Goal: Task Accomplishment & Management: Manage account settings

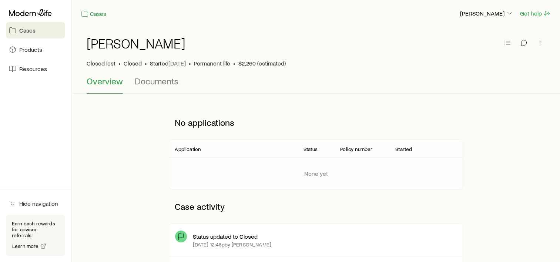
click at [32, 28] on span "Cases" at bounding box center [27, 30] width 16 height 7
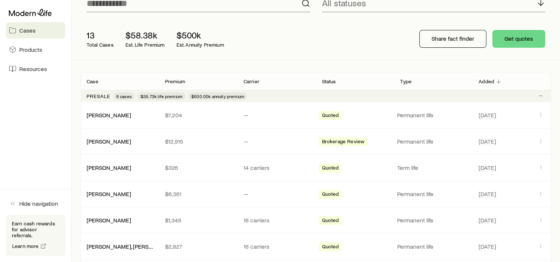
scroll to position [74, 0]
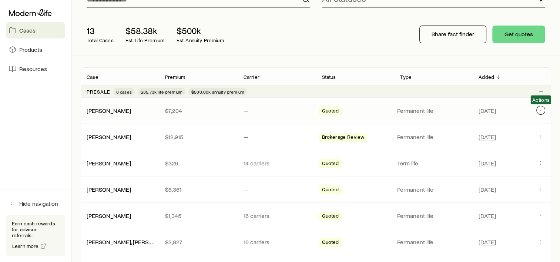
click at [539, 112] on icon "Client cases" at bounding box center [541, 110] width 6 height 6
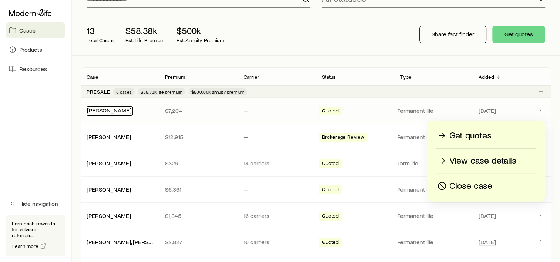
click at [103, 110] on link "[PERSON_NAME]" at bounding box center [109, 110] width 44 height 7
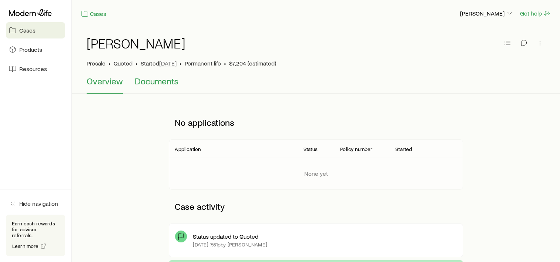
click at [150, 81] on span "Documents" at bounding box center [157, 81] width 44 height 10
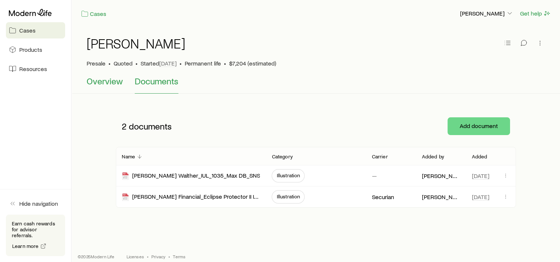
click at [100, 79] on span "Overview" at bounding box center [105, 81] width 36 height 10
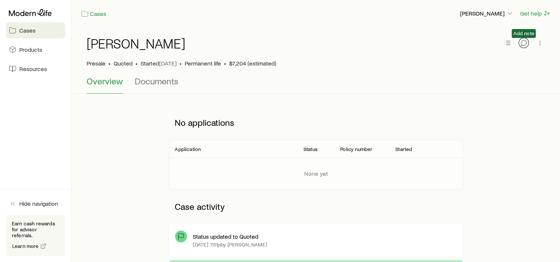
click at [522, 45] on icon "button" at bounding box center [523, 42] width 7 height 7
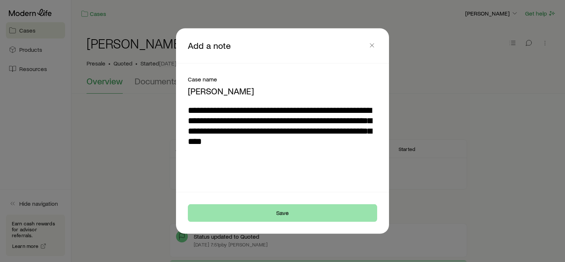
type textarea "**********"
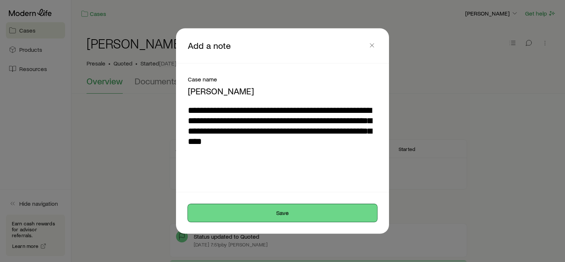
click at [317, 212] on button "Save" at bounding box center [282, 213] width 189 height 18
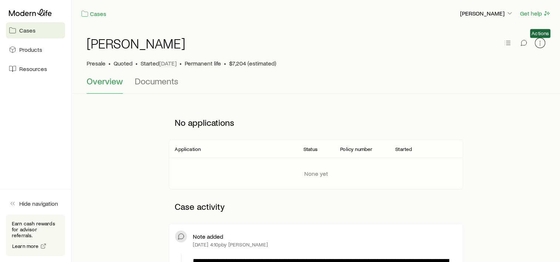
click at [537, 45] on icon "button" at bounding box center [539, 42] width 7 height 7
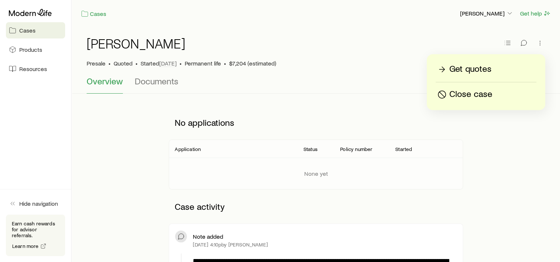
click at [481, 95] on p "Close case" at bounding box center [470, 94] width 43 height 12
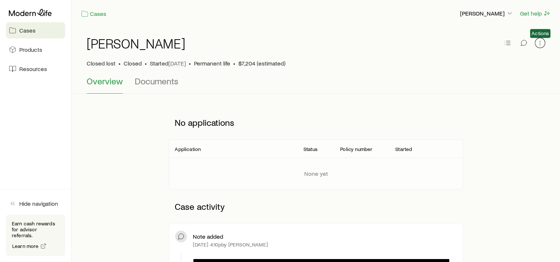
click at [537, 47] on button "button" at bounding box center [540, 43] width 10 height 10
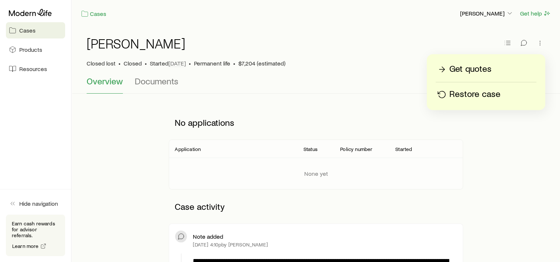
click at [383, 89] on div "Overview Documents" at bounding box center [316, 85] width 458 height 18
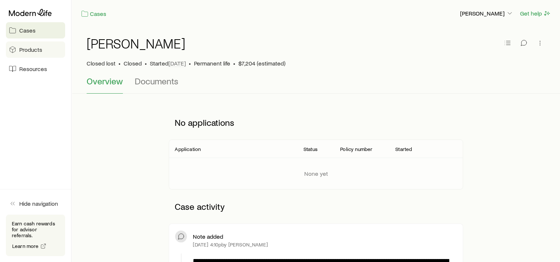
click at [21, 49] on span "Products" at bounding box center [30, 49] width 23 height 7
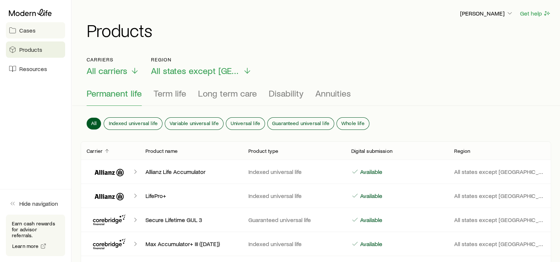
click at [26, 30] on span "Cases" at bounding box center [27, 30] width 16 height 7
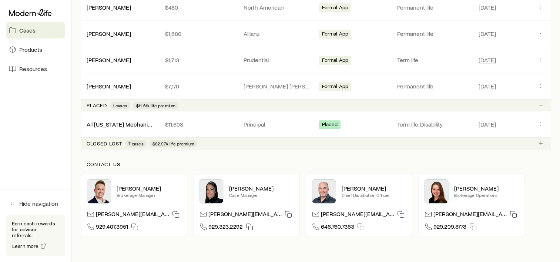
scroll to position [407, 0]
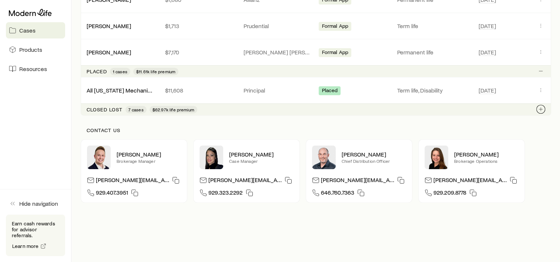
click at [540, 107] on icon "Client cases" at bounding box center [541, 109] width 6 height 6
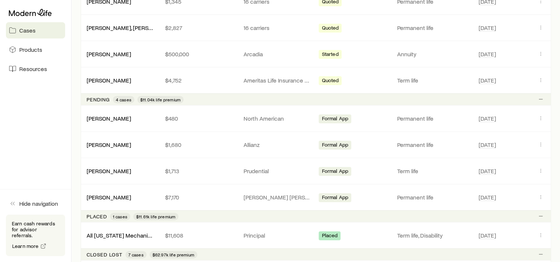
scroll to position [259, 0]
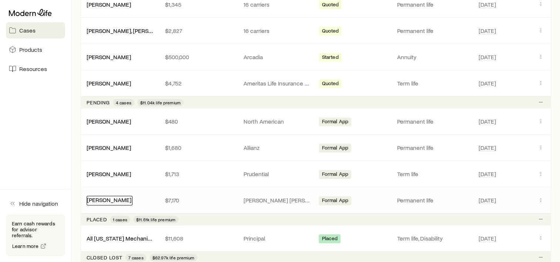
click at [107, 198] on link "[PERSON_NAME]" at bounding box center [109, 199] width 44 height 7
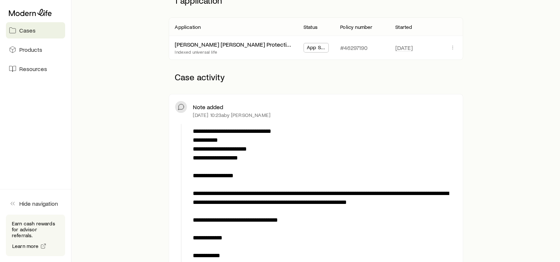
scroll to position [111, 0]
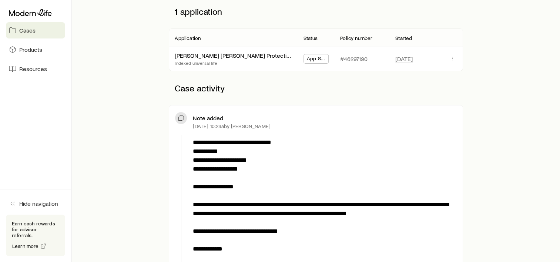
click at [181, 117] on icon at bounding box center [180, 117] width 7 height 7
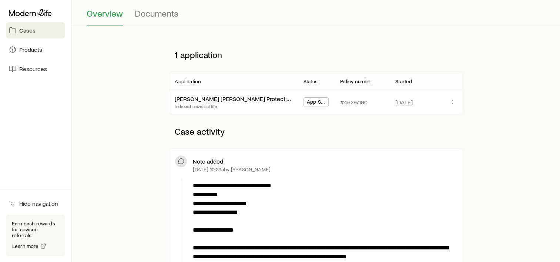
scroll to position [0, 0]
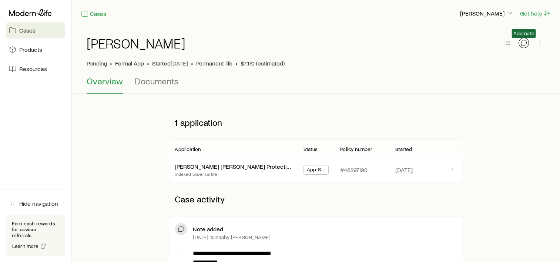
click at [523, 40] on icon "button" at bounding box center [523, 42] width 7 height 7
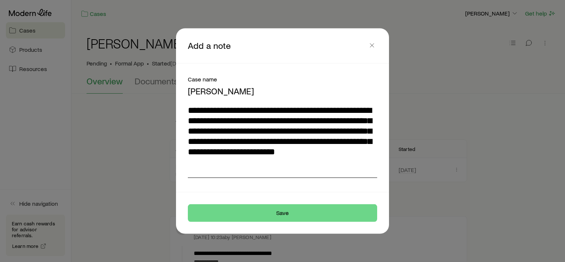
click at [189, 164] on textarea "**********" at bounding box center [282, 141] width 189 height 73
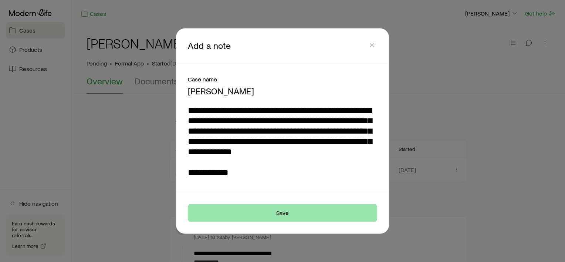
type textarea "**********"
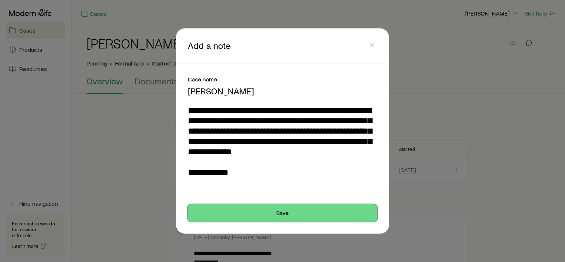
click at [328, 207] on button "Save" at bounding box center [282, 213] width 189 height 18
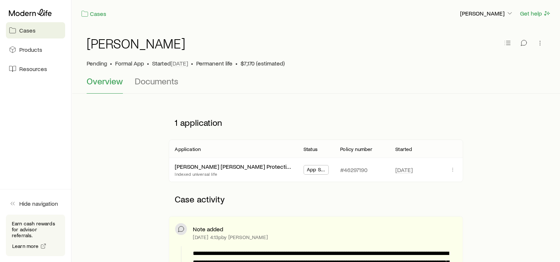
click at [27, 30] on span "Cases" at bounding box center [27, 30] width 16 height 7
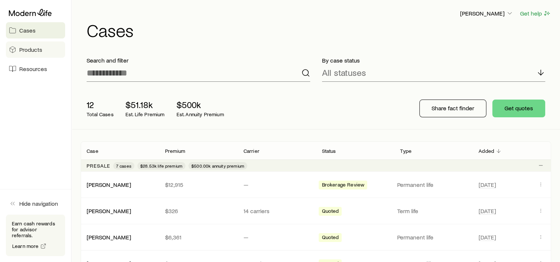
click at [27, 50] on span "Products" at bounding box center [30, 49] width 23 height 7
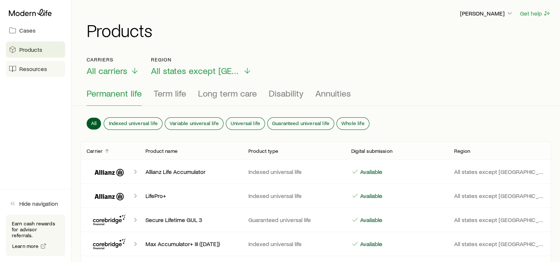
click at [30, 69] on span "Resources" at bounding box center [33, 68] width 28 height 7
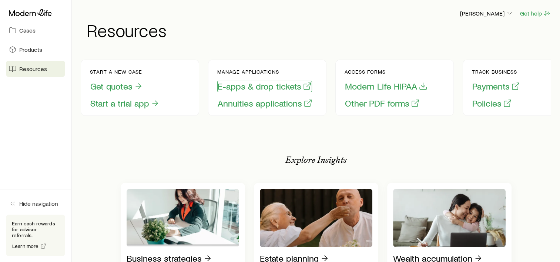
click at [279, 88] on button "E-apps & drop tickets" at bounding box center [264, 86] width 95 height 11
